Goal: Task Accomplishment & Management: Manage account settings

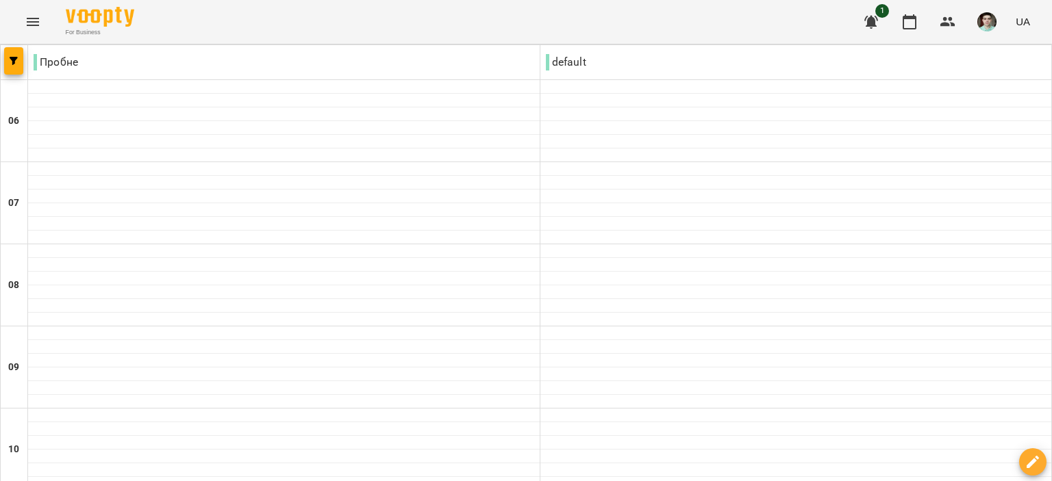
scroll to position [959, 0]
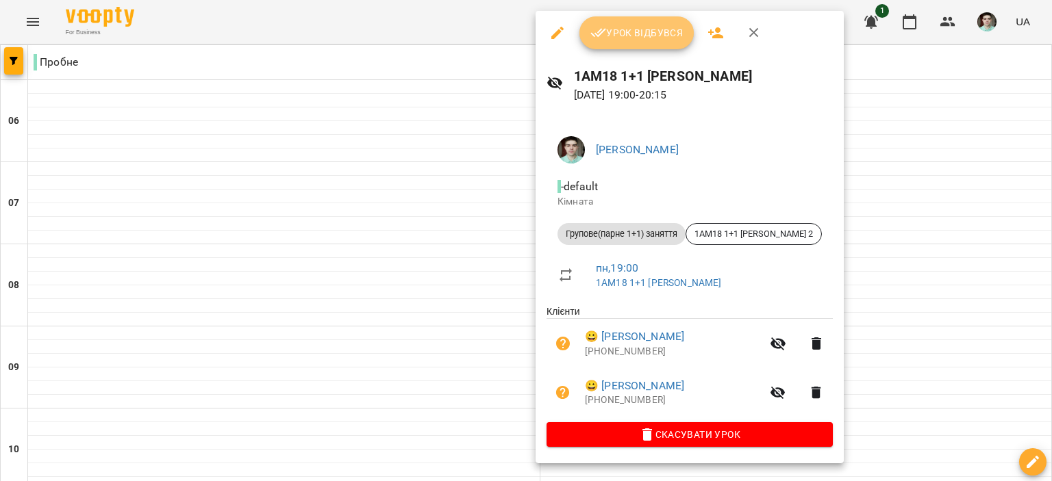
click at [628, 36] on span "Урок відбувся" at bounding box center [636, 33] width 93 height 16
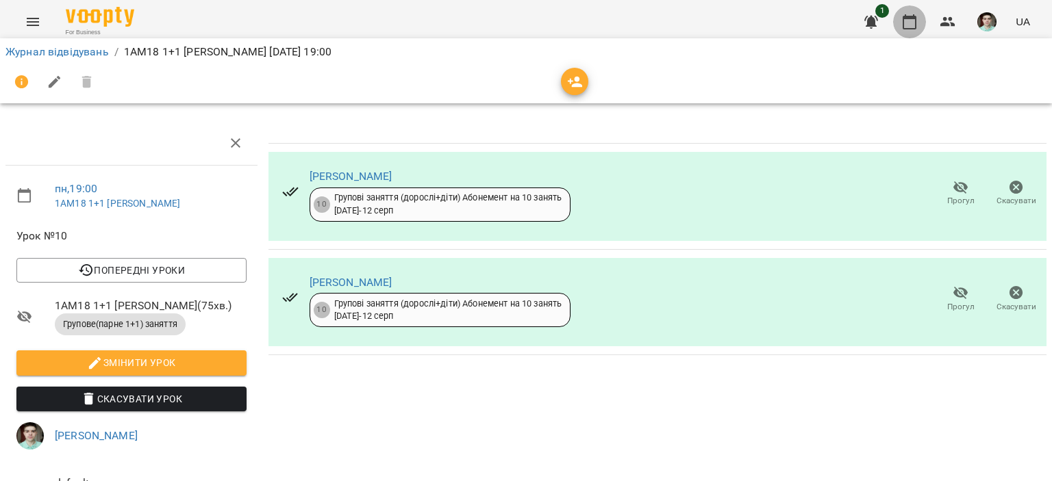
click at [920, 21] on button "button" at bounding box center [909, 21] width 33 height 33
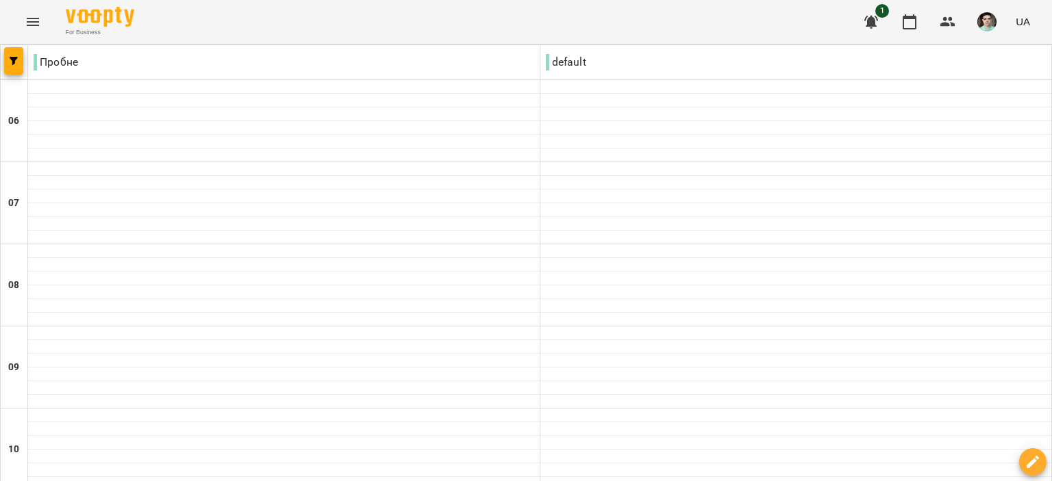
scroll to position [959, 0]
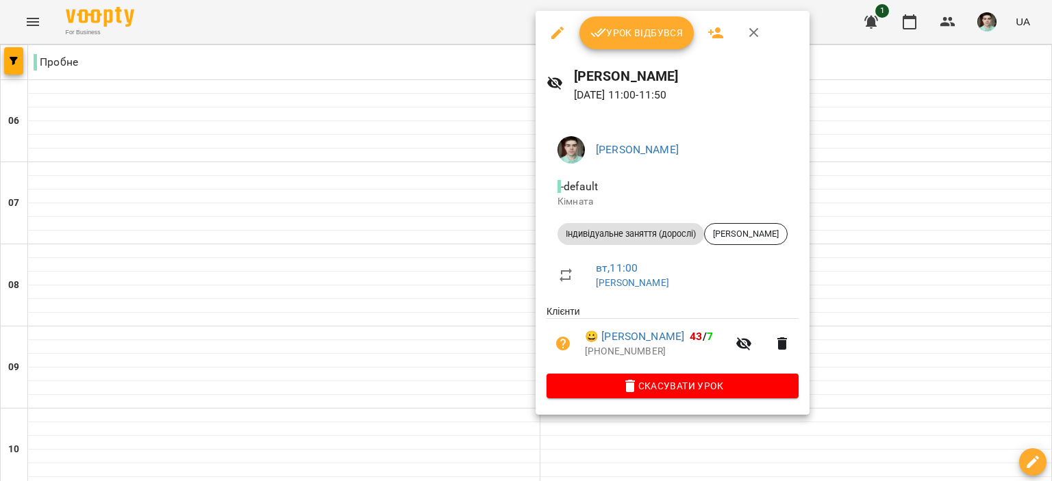
click at [624, 33] on span "Урок відбувся" at bounding box center [636, 33] width 93 height 16
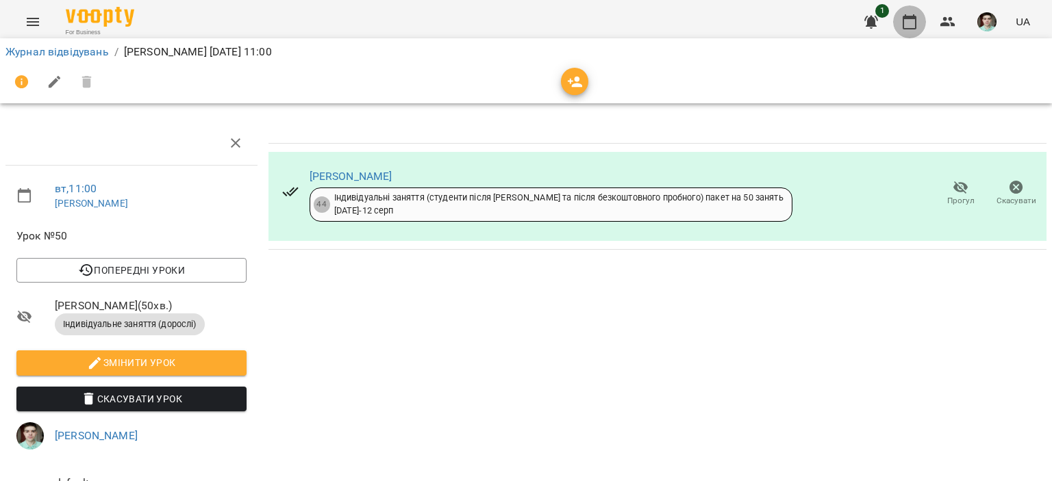
click at [920, 27] on button "button" at bounding box center [909, 21] width 33 height 33
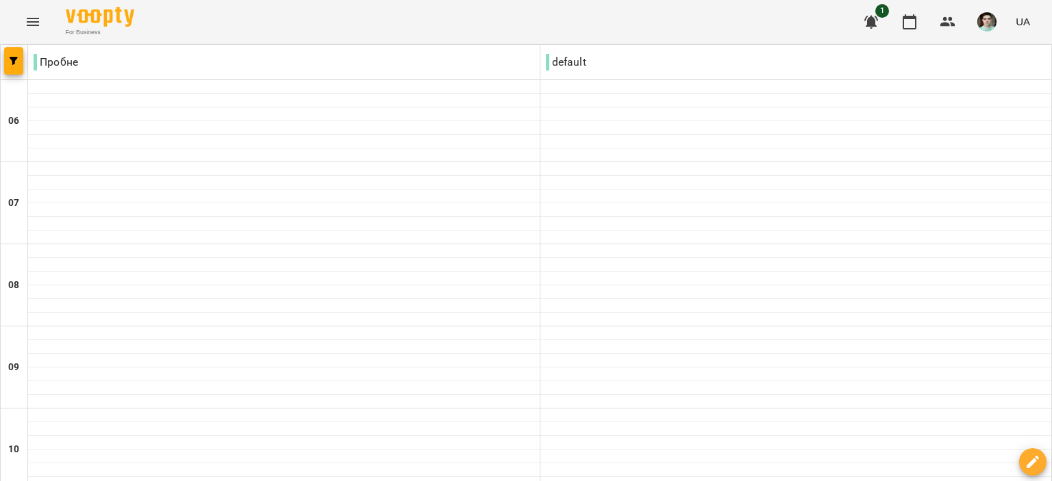
scroll to position [274, 0]
